Goal: Task Accomplishment & Management: Complete application form

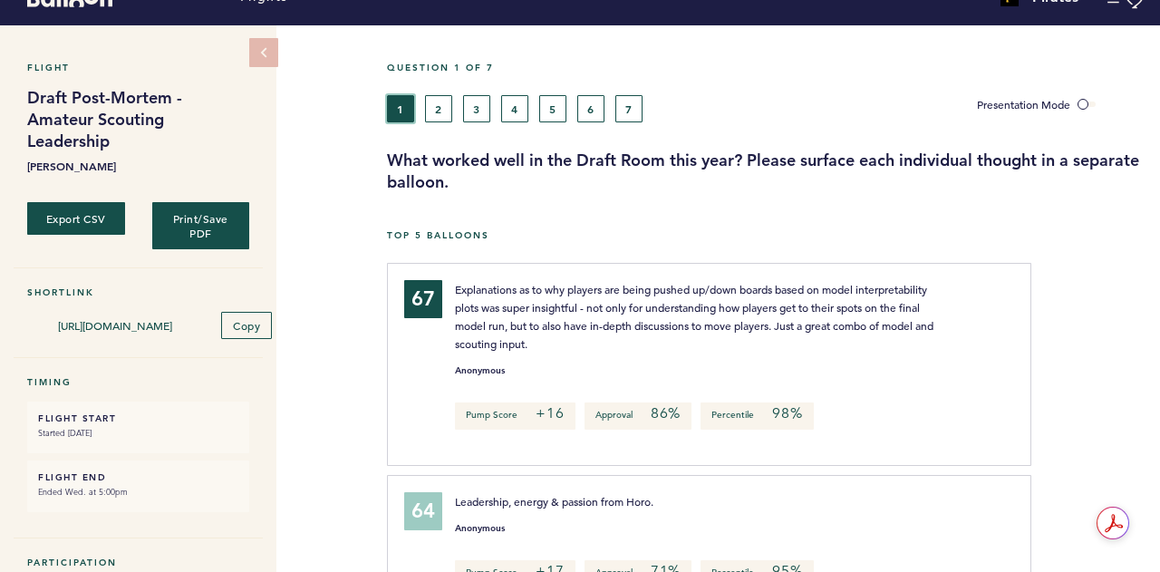
scroll to position [33, 0]
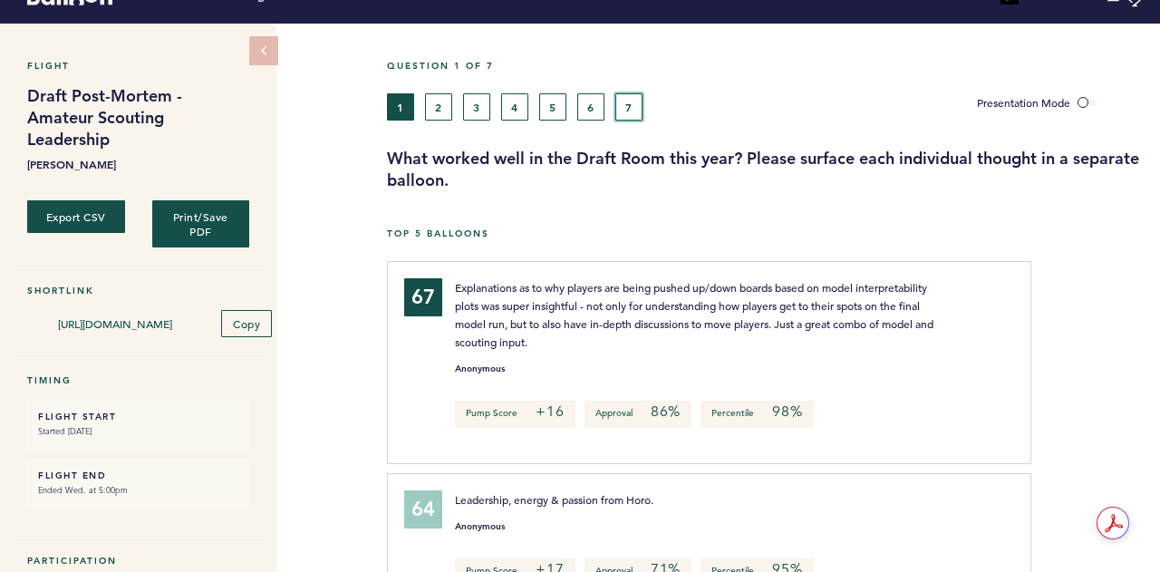
click at [636, 114] on button "7" at bounding box center [628, 106] width 27 height 27
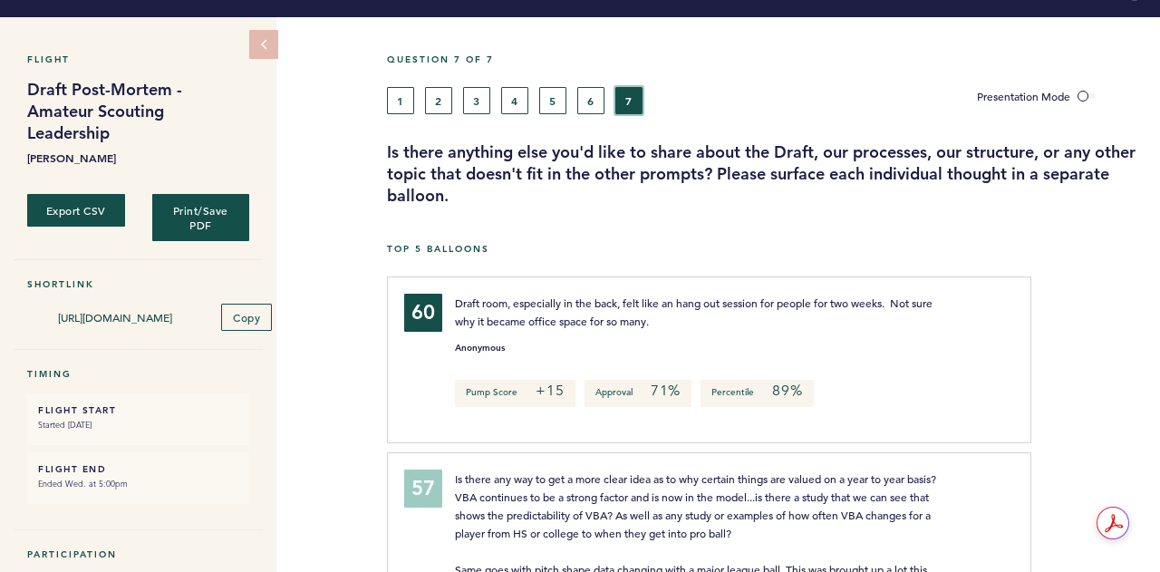
scroll to position [38, 0]
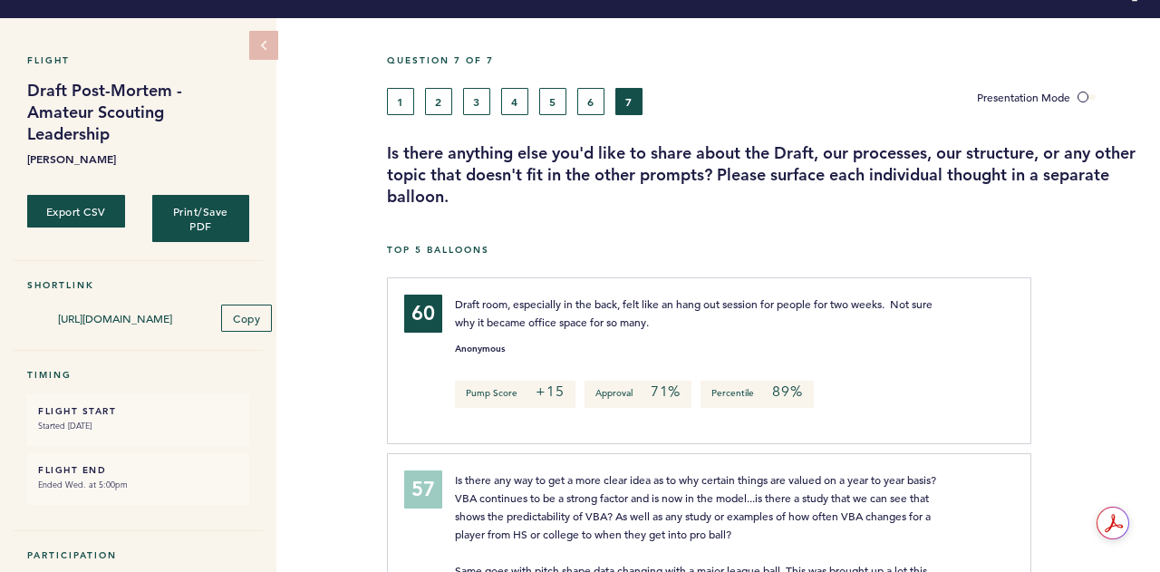
click at [596, 122] on div "Question 7 of 7 1 2 3 4 5 6 7 Presentation Mode Is there anything else you'd li…" at bounding box center [773, 130] width 773 height 153
click at [597, 108] on button "6" at bounding box center [590, 101] width 27 height 27
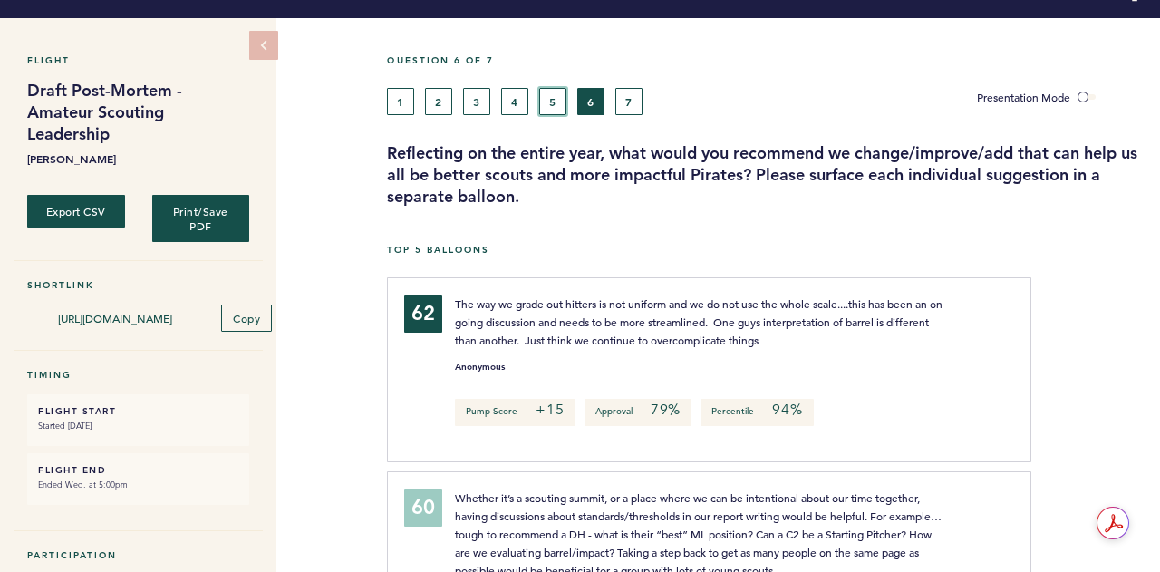
click at [545, 108] on button "5" at bounding box center [552, 101] width 27 height 27
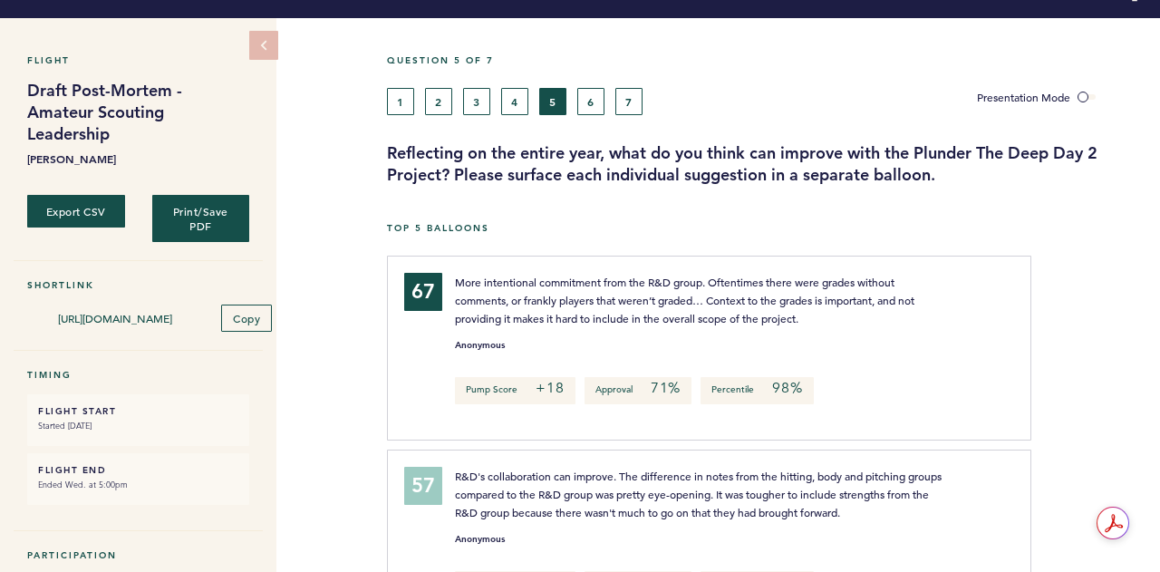
click at [497, 105] on div "1 2 3 4 5 6 7" at bounding box center [668, 101] width 563 height 27
click at [512, 107] on button "4" at bounding box center [514, 101] width 27 height 27
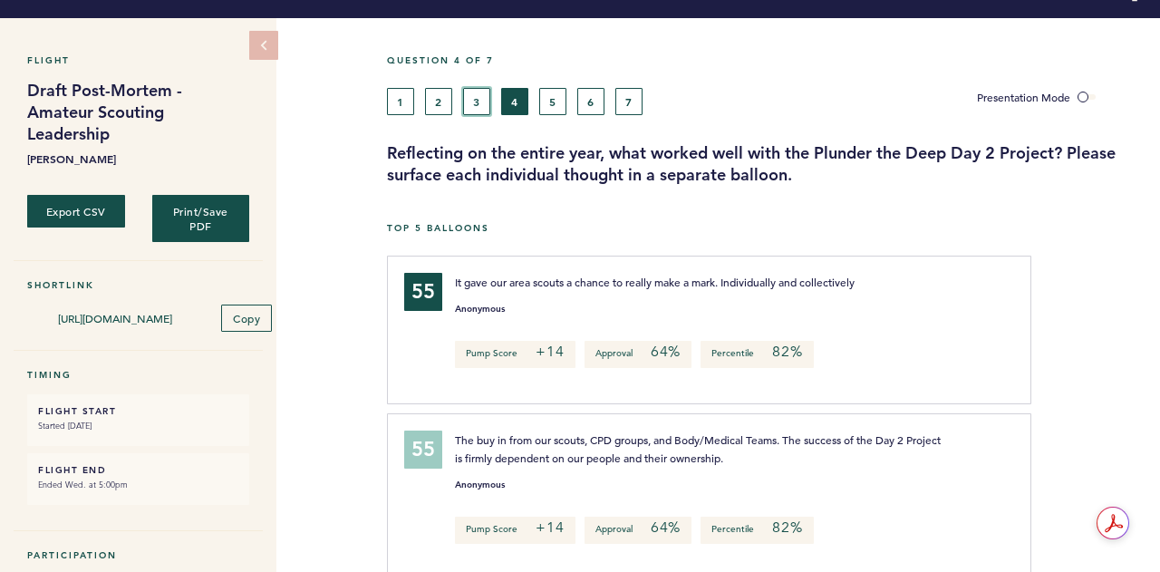
click at [484, 94] on button "3" at bounding box center [476, 101] width 27 height 27
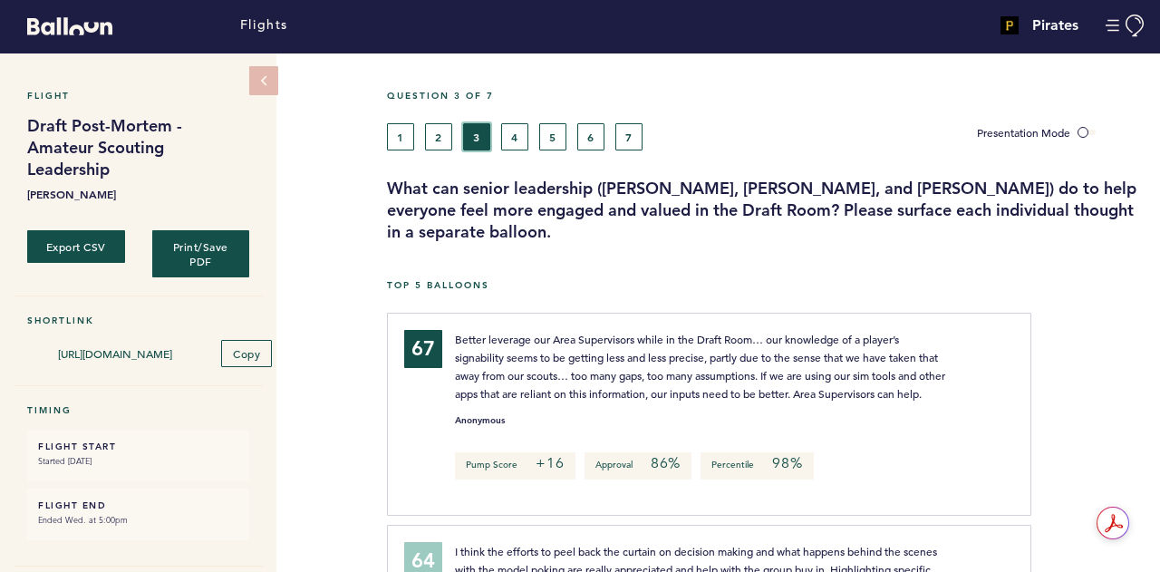
scroll to position [2, 0]
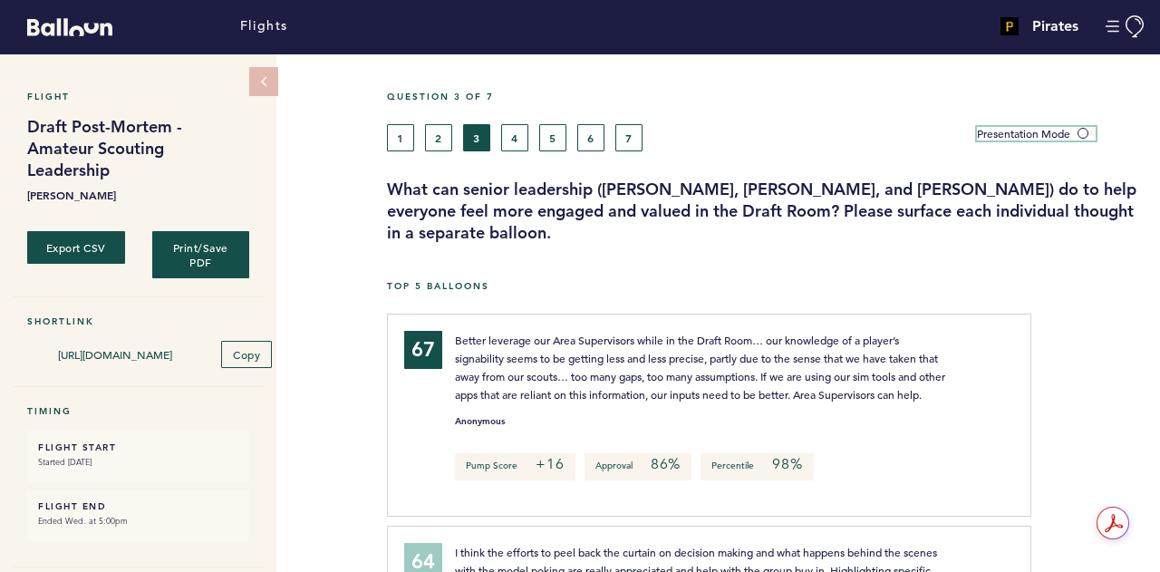
click at [1085, 130] on span at bounding box center [1086, 132] width 18 height 5
click at [0, 0] on input "Presentation Mode" at bounding box center [0, 0] width 0 height 0
click at [1085, 130] on span at bounding box center [1086, 132] width 18 height 5
click at [0, 0] on input "Presentation Mode" at bounding box center [0, 0] width 0 height 0
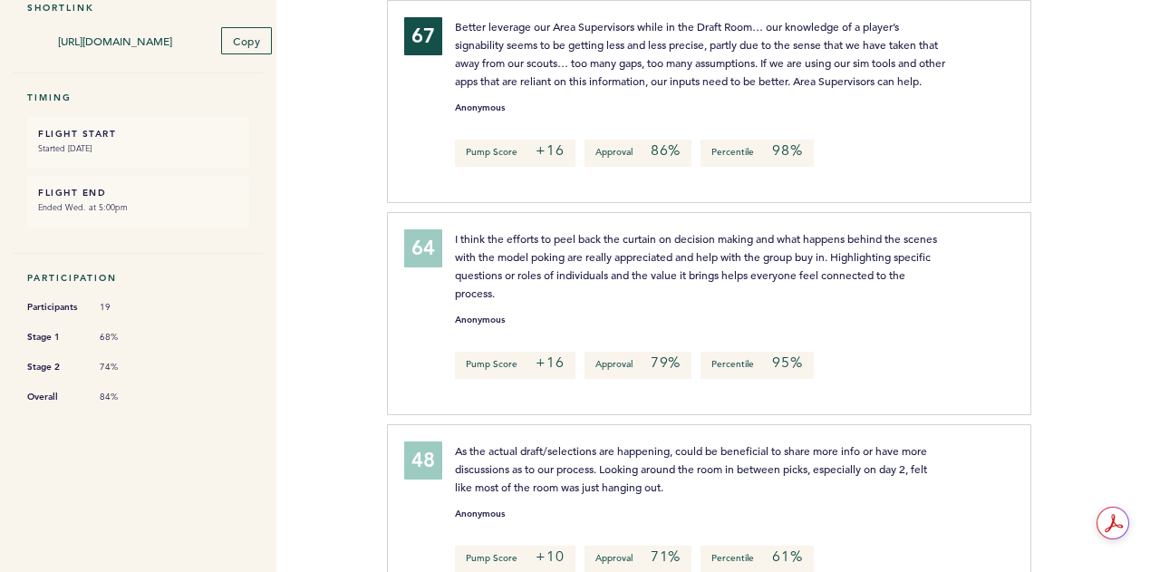
scroll to position [0, 0]
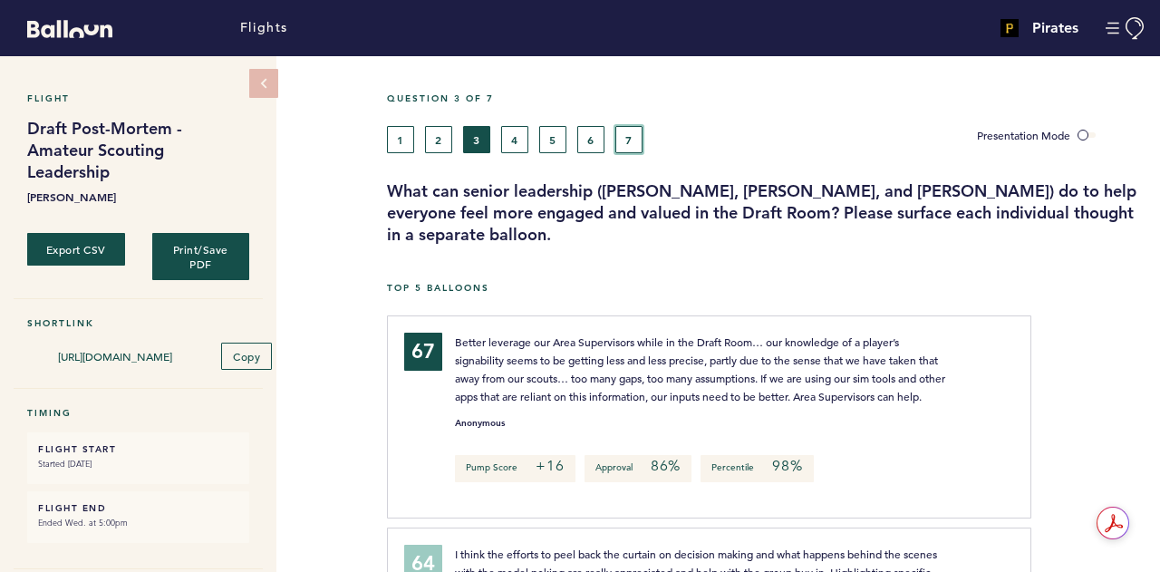
click at [624, 139] on button "7" at bounding box center [628, 139] width 27 height 27
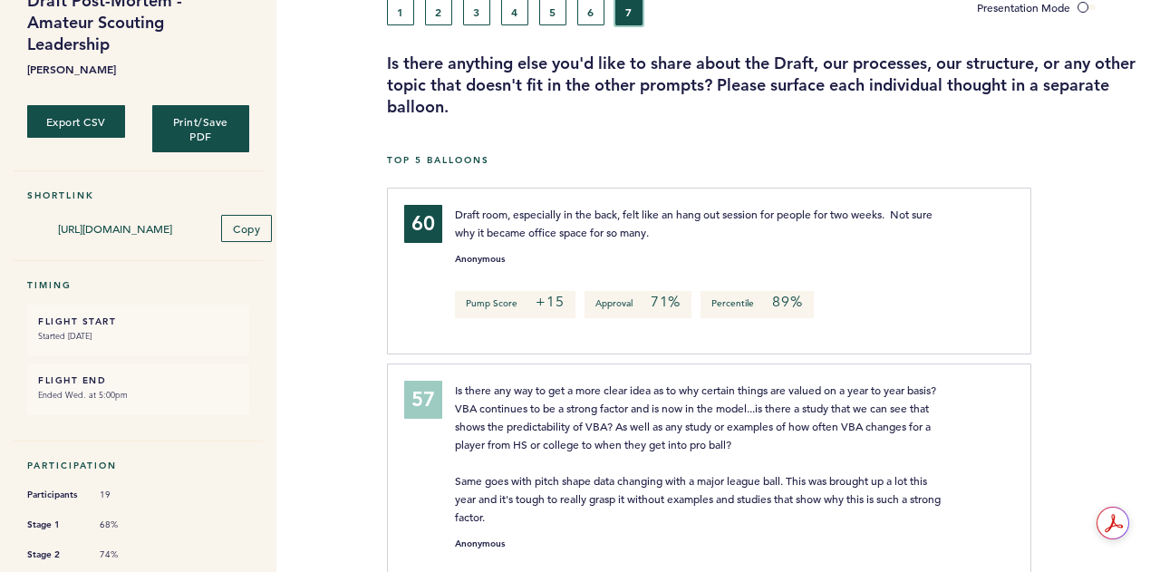
scroll to position [123, 0]
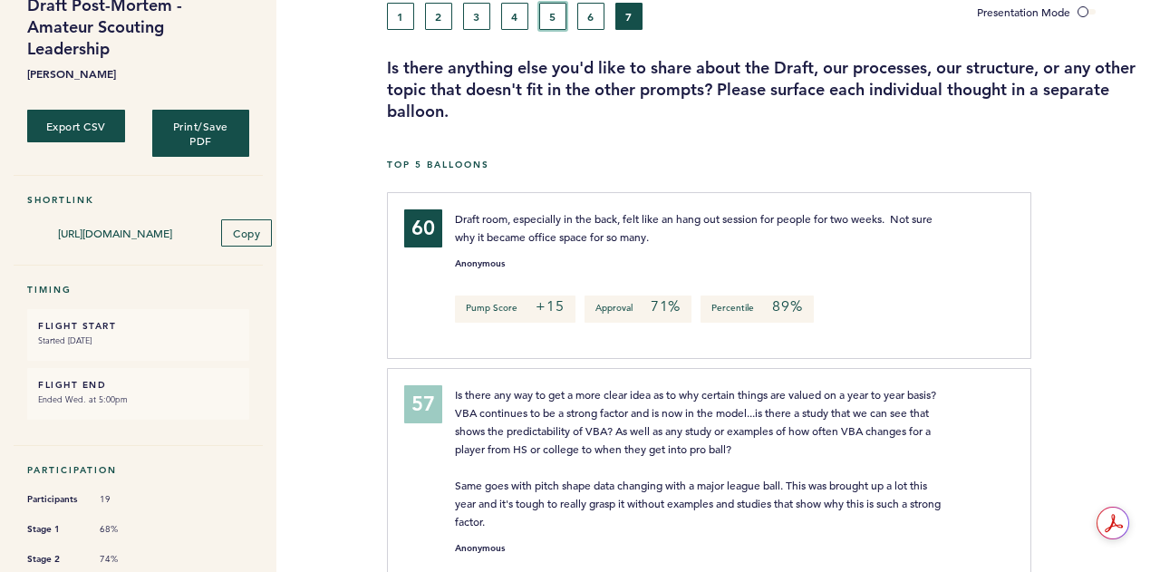
click at [549, 23] on button "5" at bounding box center [552, 16] width 27 height 27
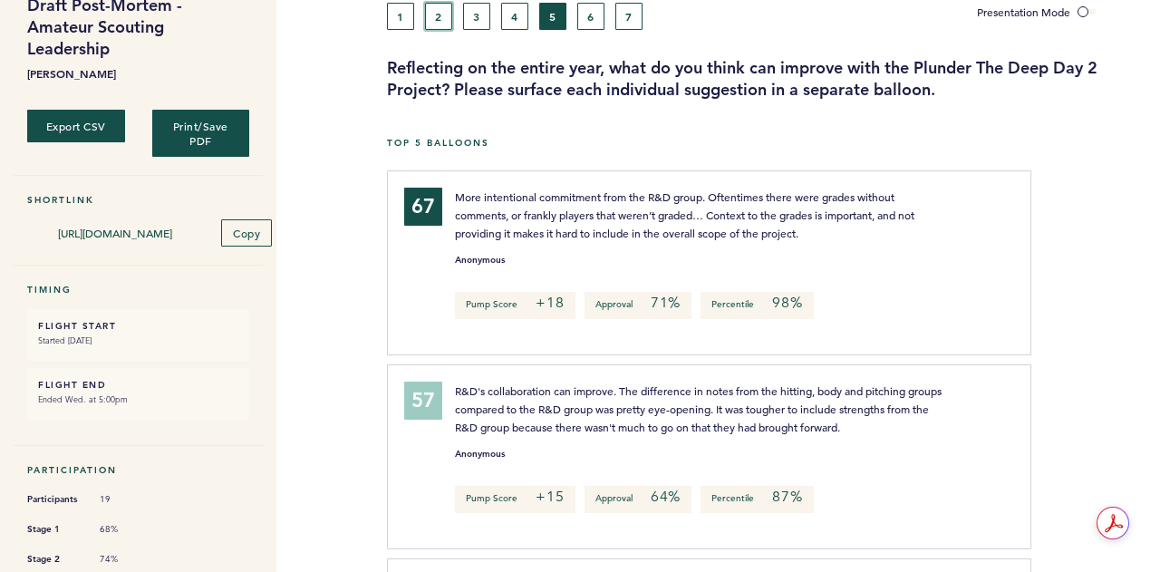
click at [439, 14] on button "2" at bounding box center [438, 16] width 27 height 27
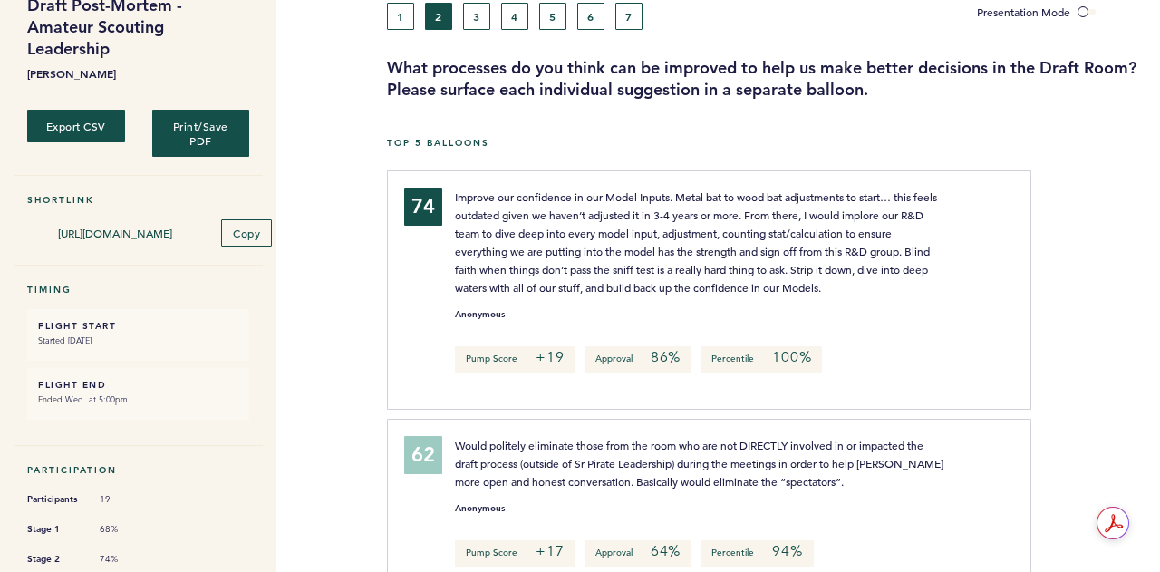
click at [461, 12] on div "1 2 3 4 5 6 7" at bounding box center [668, 16] width 563 height 27
click at [417, 18] on div "1 2 3 4 5 6 7" at bounding box center [668, 16] width 563 height 27
click at [402, 19] on button "1" at bounding box center [400, 16] width 27 height 27
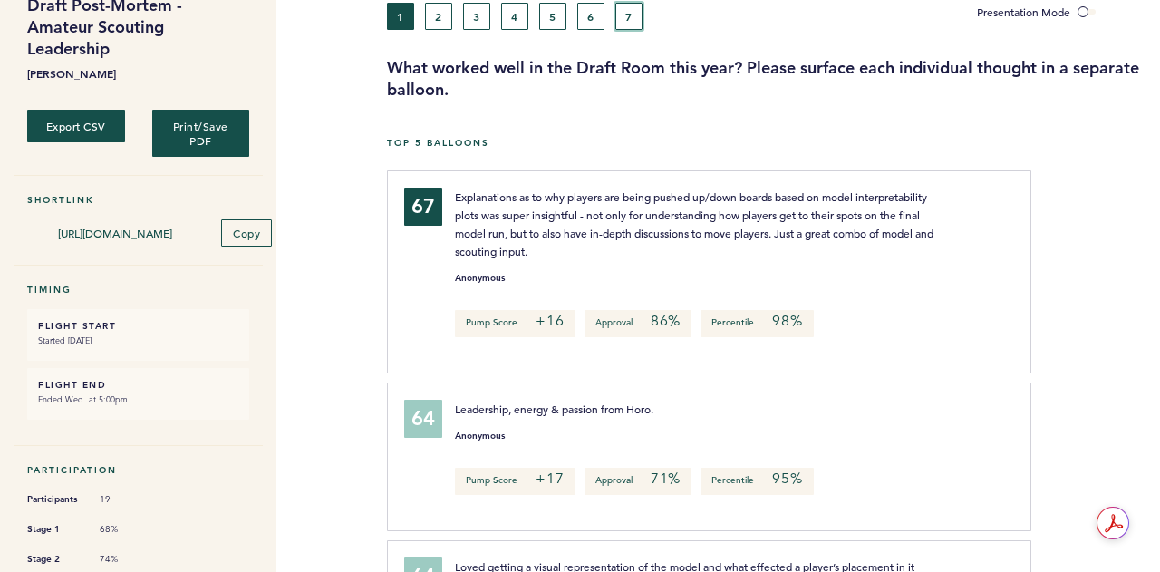
click at [622, 16] on button "7" at bounding box center [628, 16] width 27 height 27
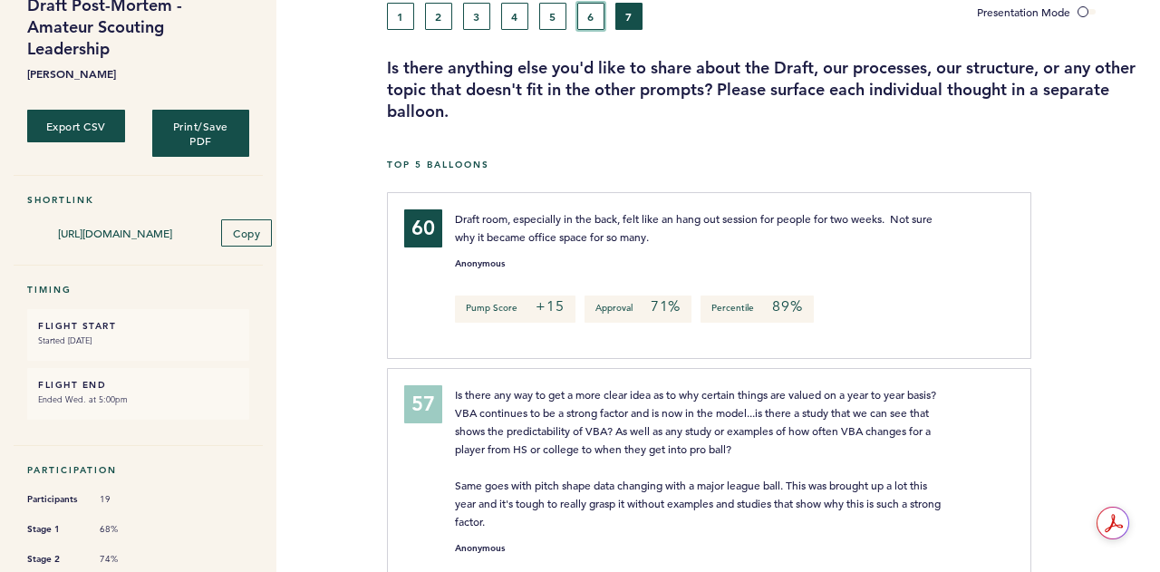
click at [594, 27] on button "6" at bounding box center [590, 16] width 27 height 27
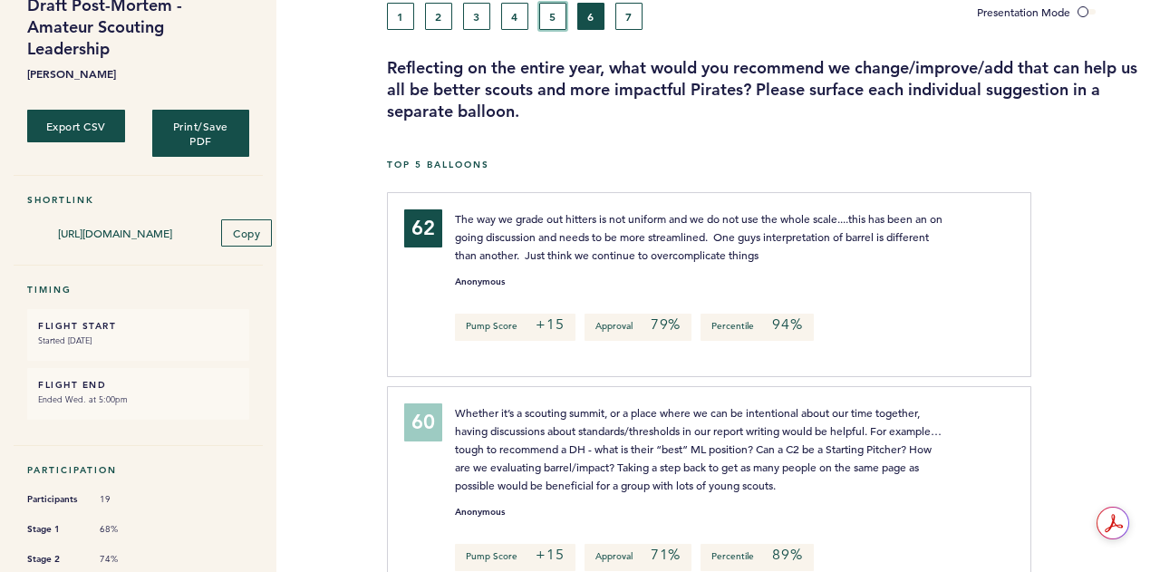
click at [558, 23] on button "5" at bounding box center [552, 16] width 27 height 27
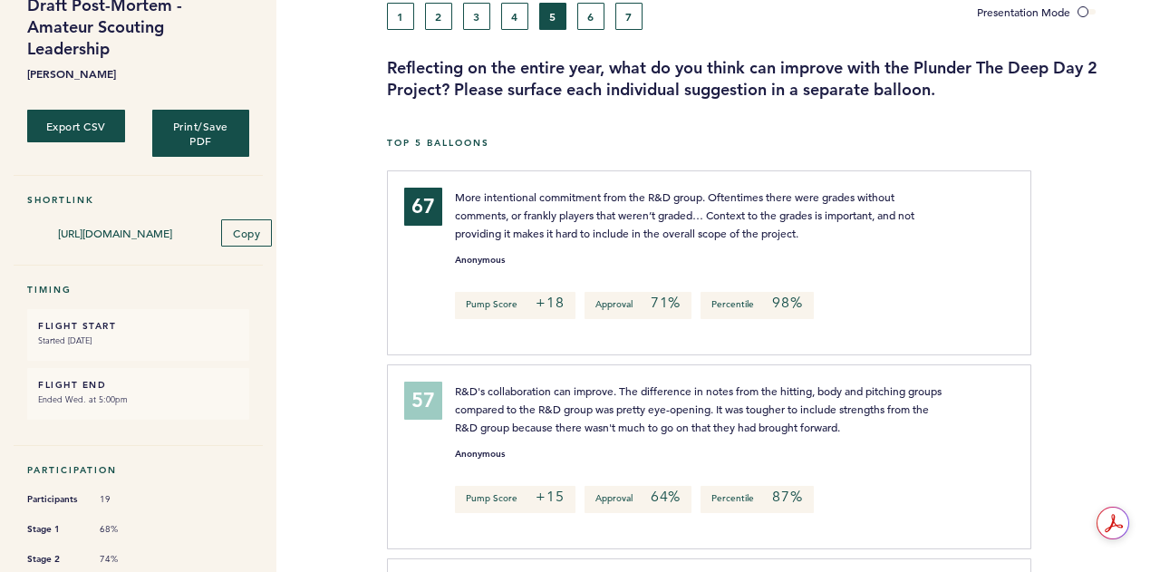
click at [527, 21] on div "1 2 3 4 5 6 7" at bounding box center [668, 16] width 563 height 27
click at [525, 21] on button "4" at bounding box center [514, 16] width 27 height 27
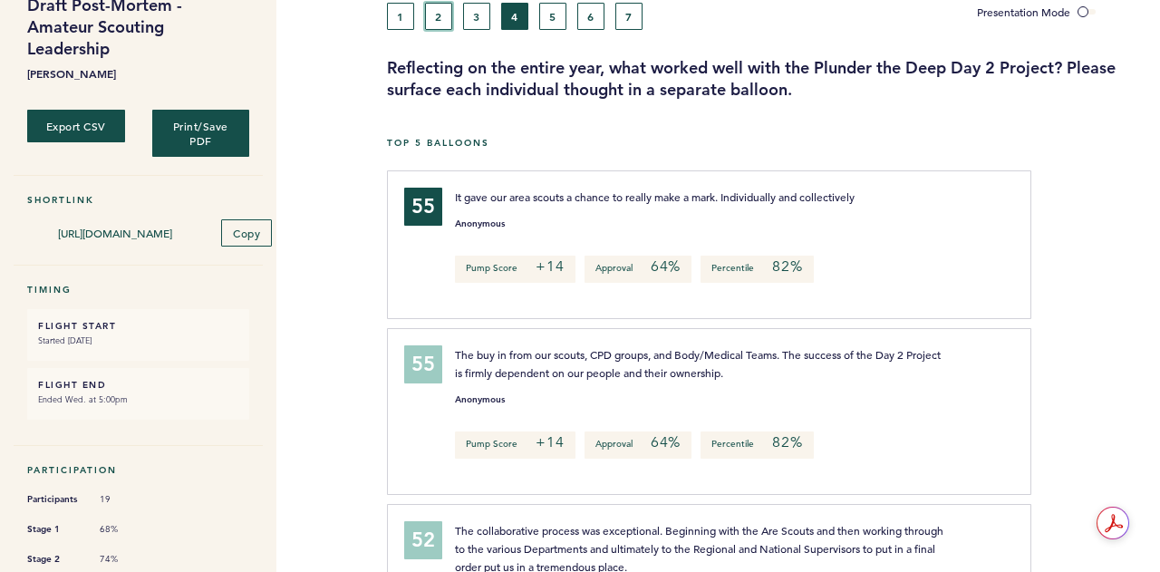
click at [441, 14] on button "2" at bounding box center [438, 16] width 27 height 27
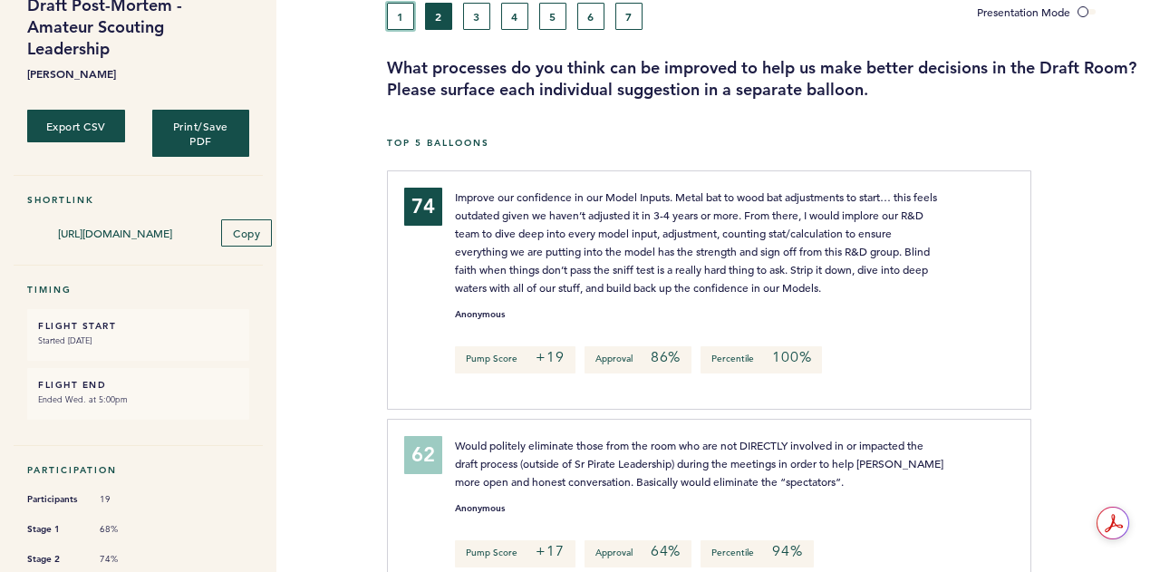
click at [409, 21] on button "1" at bounding box center [400, 16] width 27 height 27
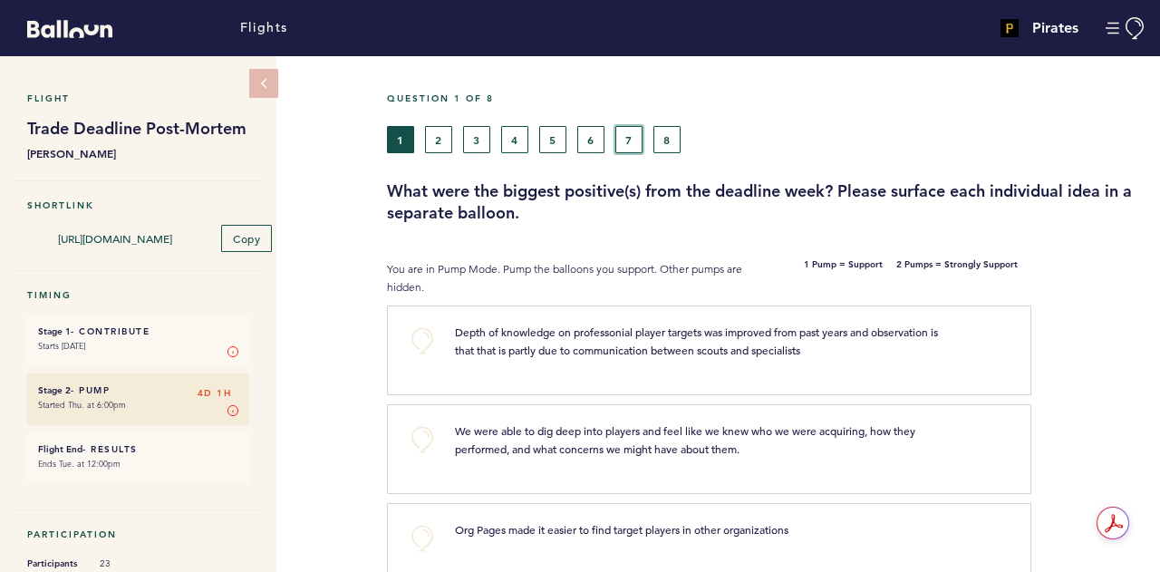
click at [621, 140] on button "7" at bounding box center [628, 139] width 27 height 27
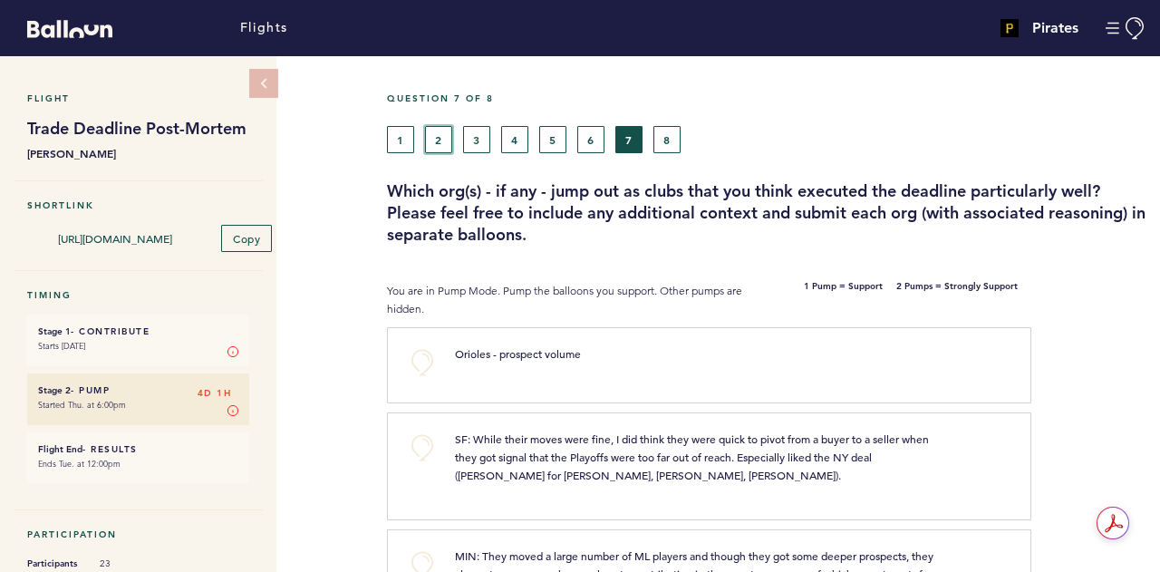
click at [449, 148] on button "2" at bounding box center [438, 139] width 27 height 27
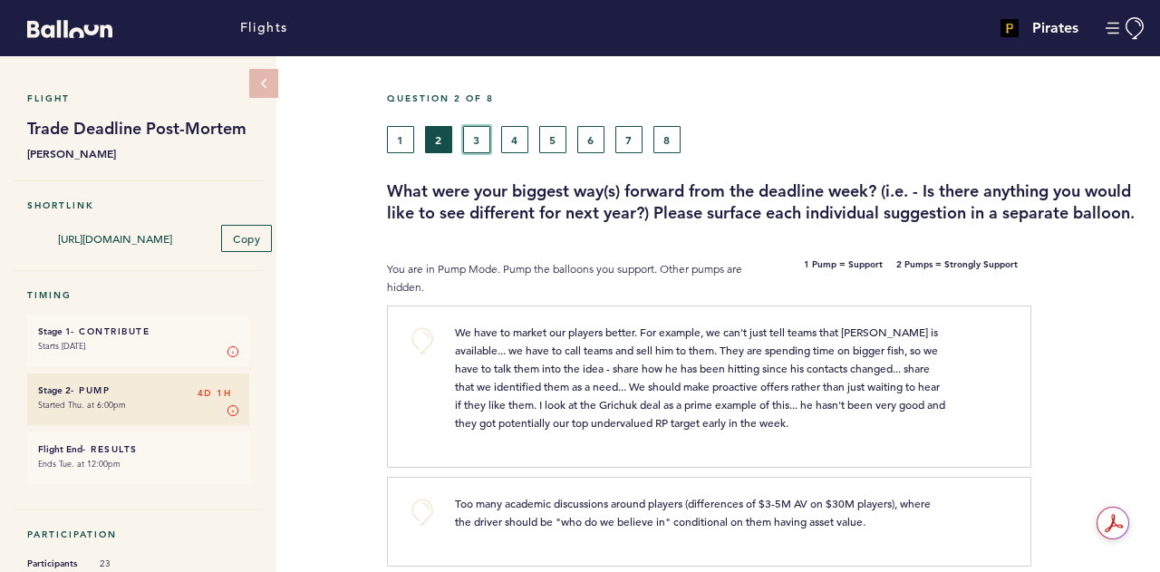
click at [482, 142] on button "3" at bounding box center [476, 139] width 27 height 27
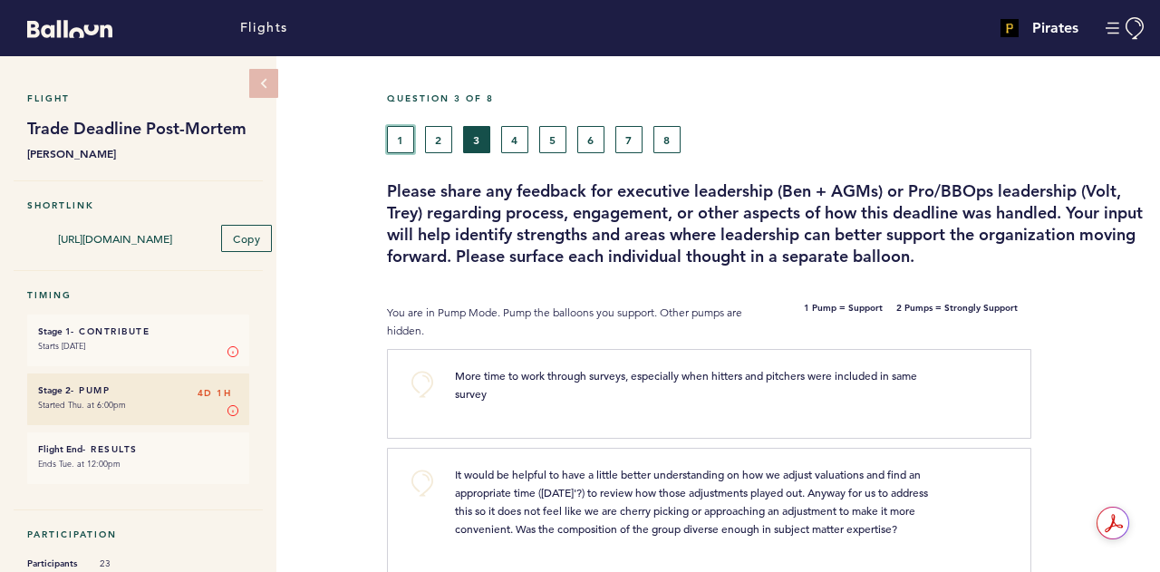
click at [409, 146] on button "1" at bounding box center [400, 139] width 27 height 27
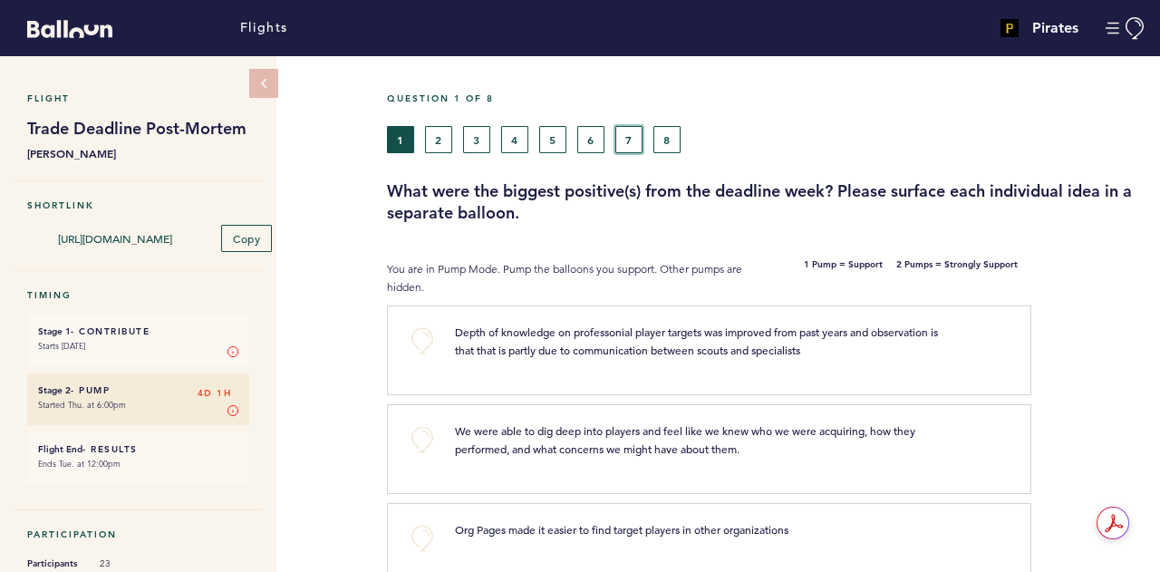
click at [625, 142] on button "7" at bounding box center [628, 139] width 27 height 27
